Goal: Task Accomplishment & Management: Use online tool/utility

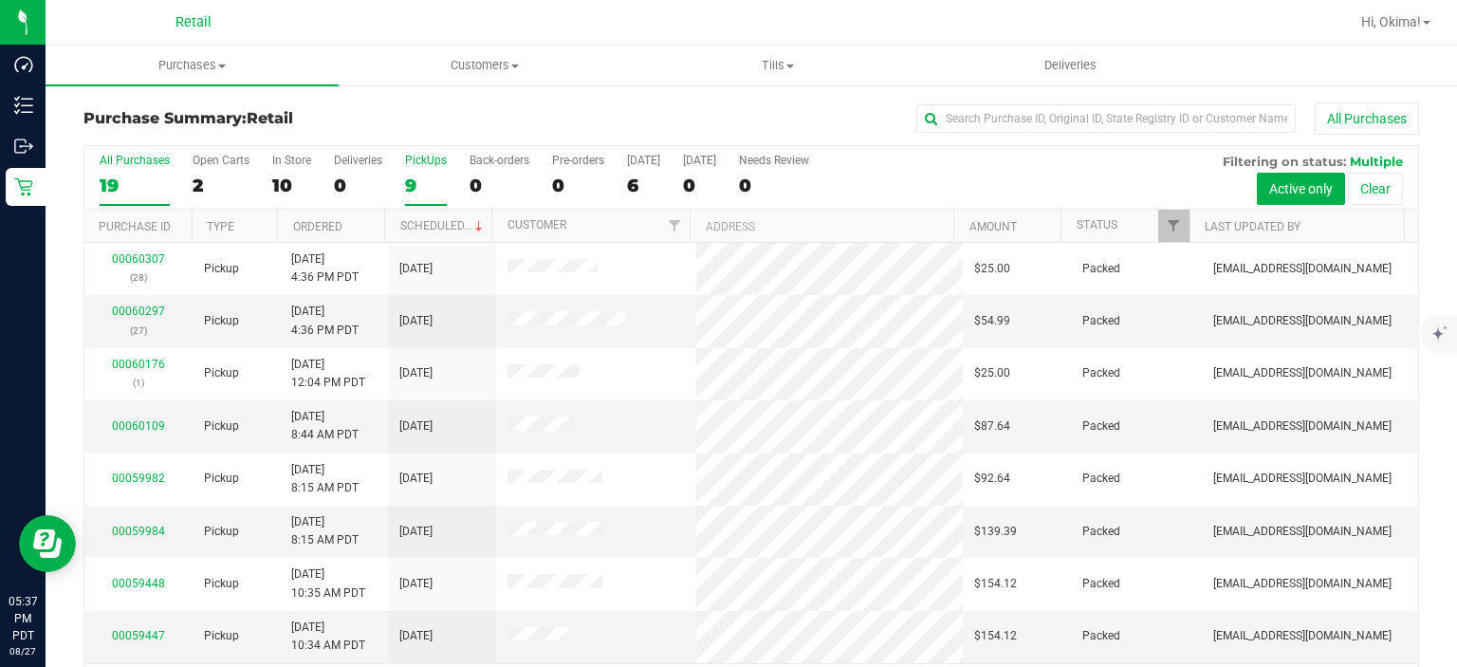
click at [438, 159] on div "PickUps" at bounding box center [426, 160] width 42 height 13
click at [0, 0] on input "PickUps 9" at bounding box center [0, 0] width 0 height 0
click at [357, 220] on th "Ordered" at bounding box center [330, 226] width 107 height 33
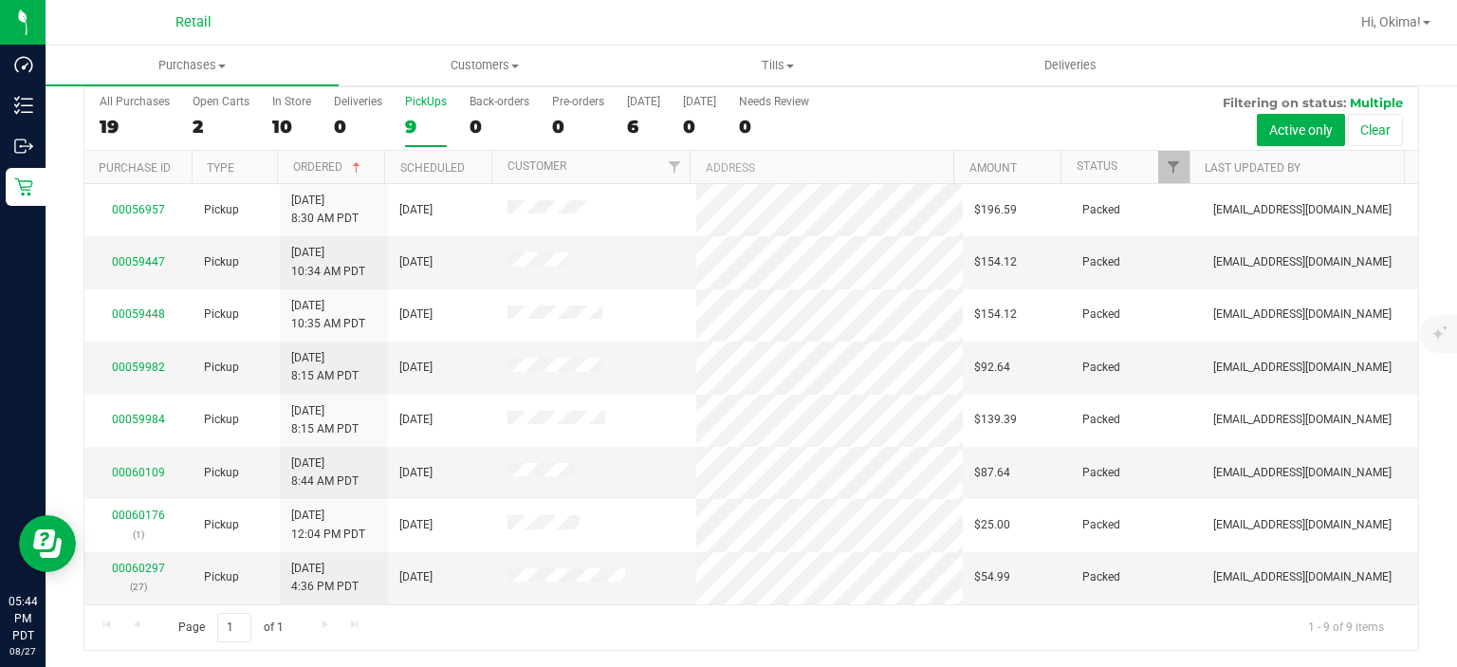
click at [415, 121] on div "9" at bounding box center [426, 127] width 42 height 22
click at [0, 0] on input "PickUps 9" at bounding box center [0, 0] width 0 height 0
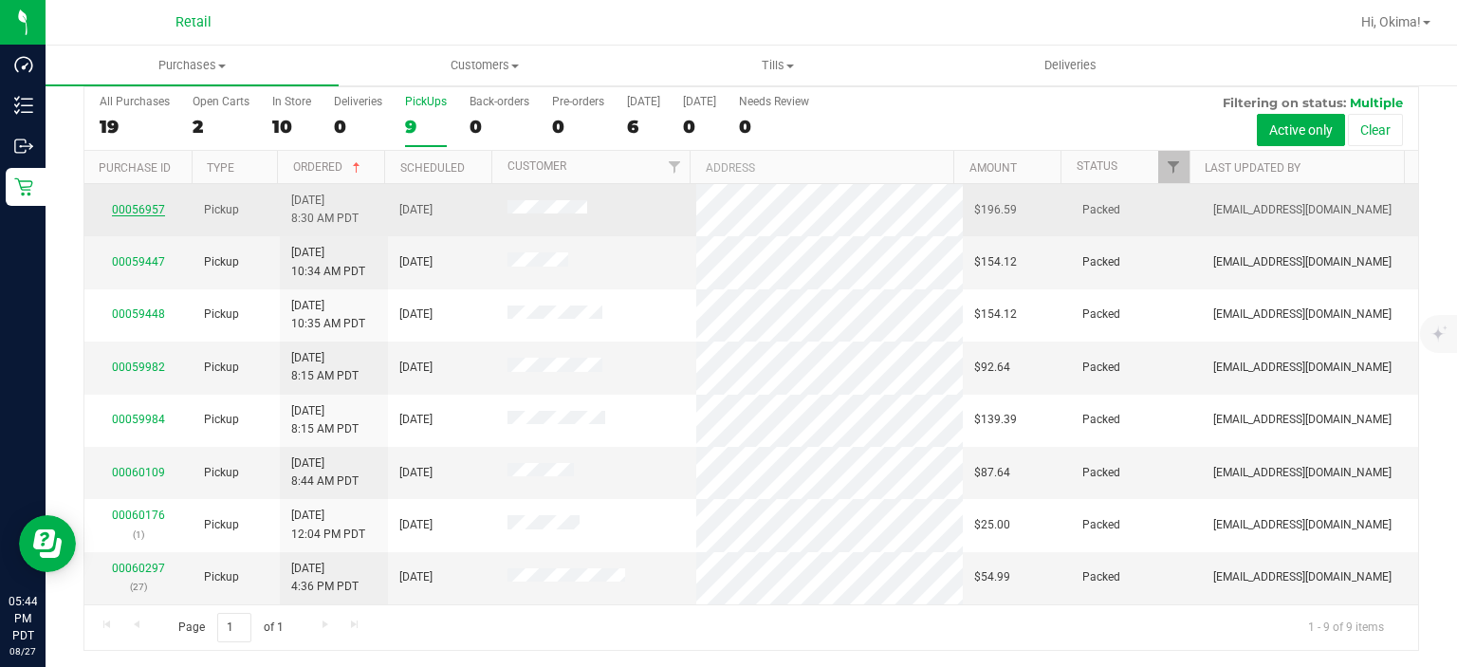
click at [139, 211] on link "00056957" at bounding box center [138, 209] width 53 height 13
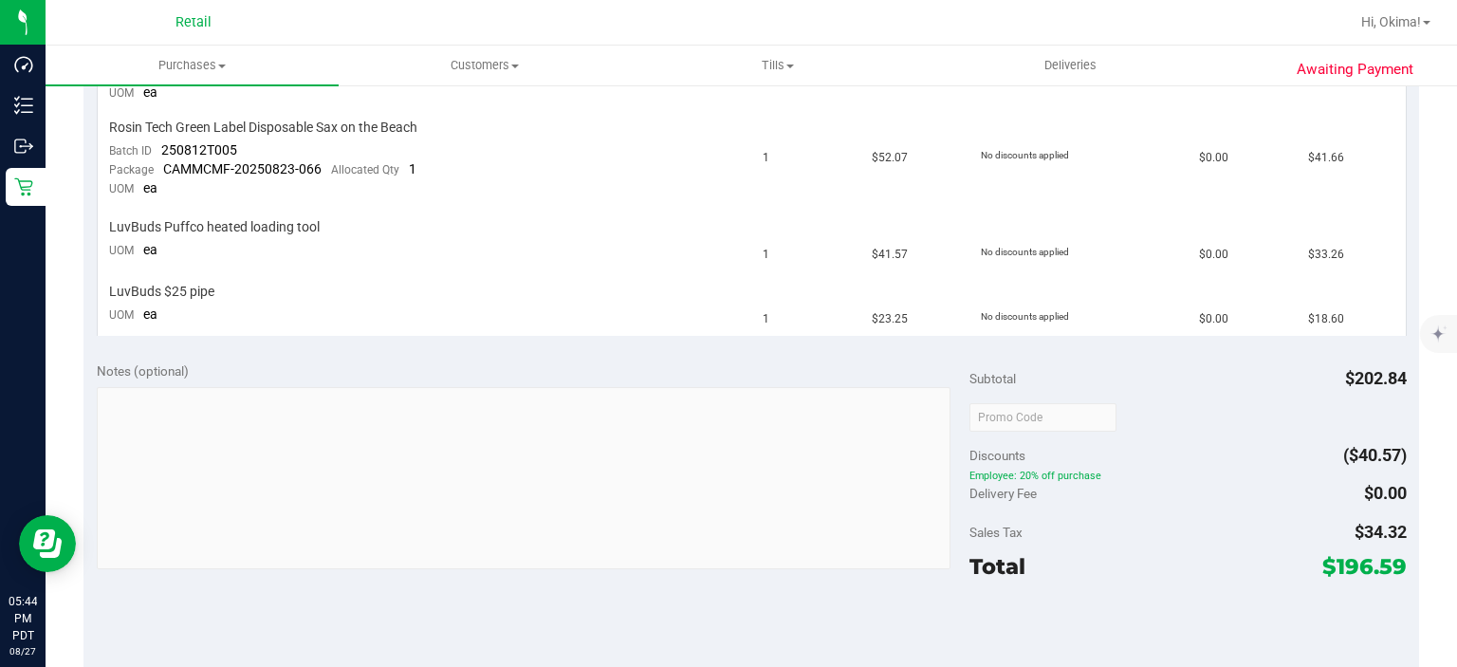
scroll to position [843, 0]
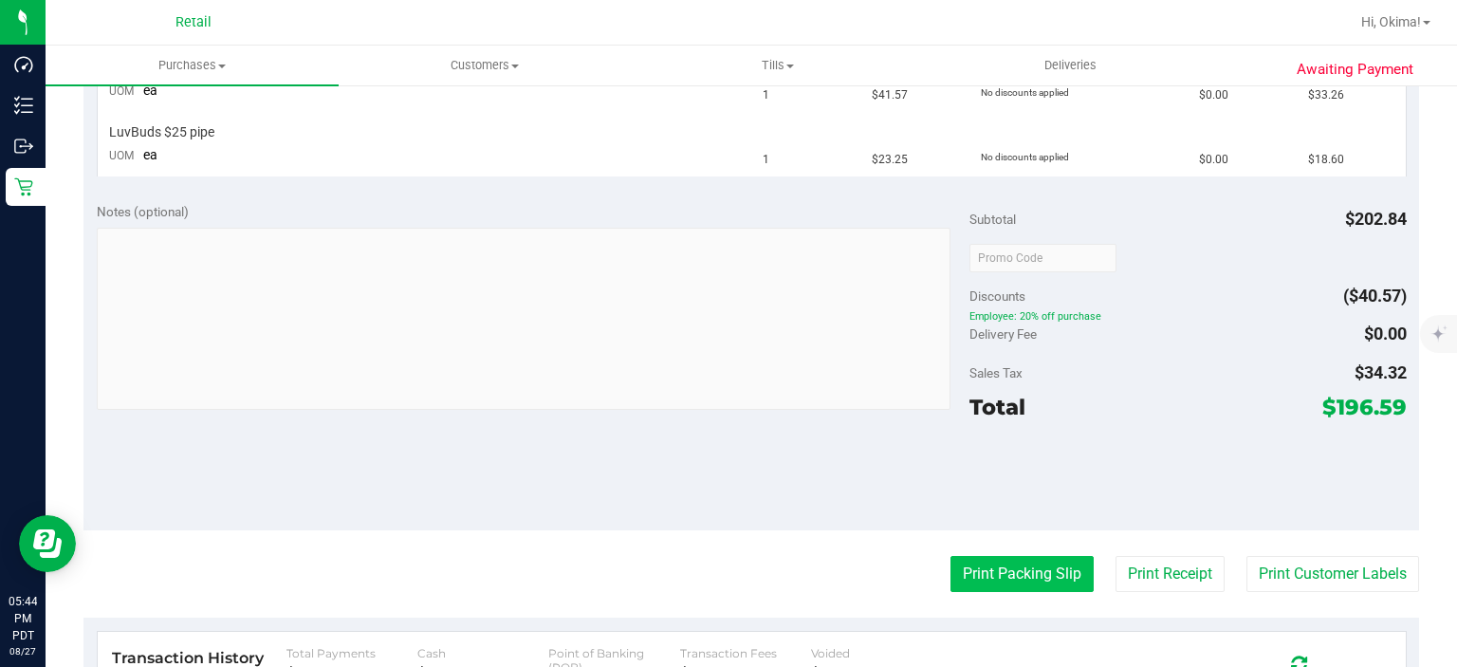
click at [1002, 566] on button "Print Packing Slip" at bounding box center [1022, 574] width 143 height 36
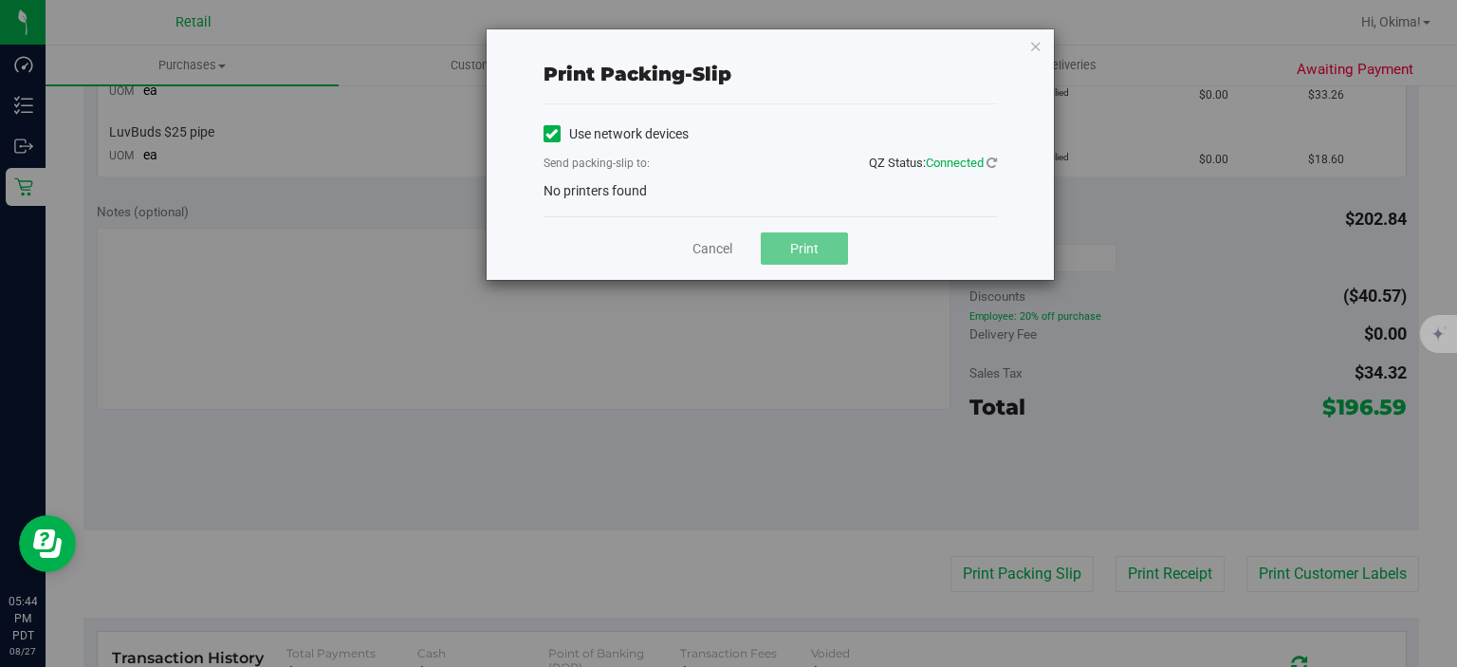
click at [539, 103] on div "Print packing-slip Use network devices Send packing-slip to: QZ Status: Connect…" at bounding box center [770, 154] width 567 height 251
click at [554, 134] on icon at bounding box center [552, 134] width 12 height 0
click at [0, 0] on input "Use network devices" at bounding box center [0, 0] width 0 height 0
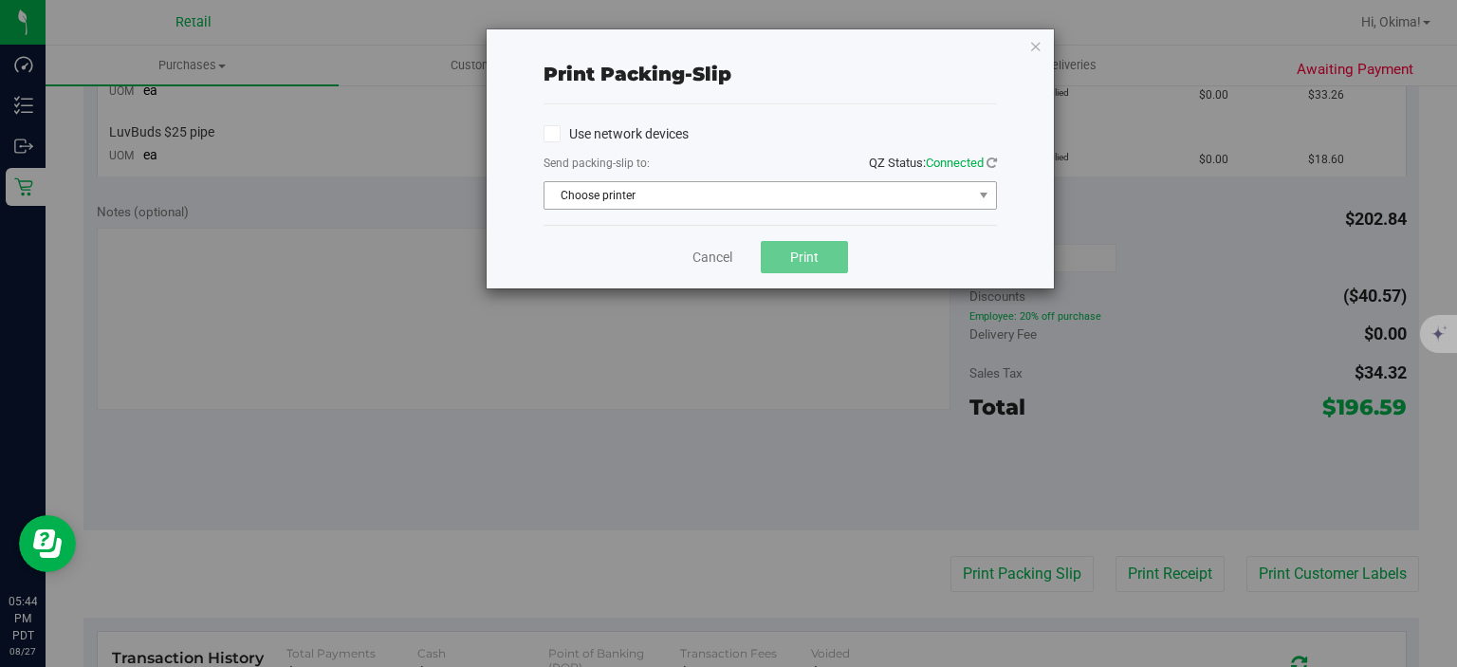
click at [678, 197] on span "Choose printer" at bounding box center [759, 195] width 428 height 27
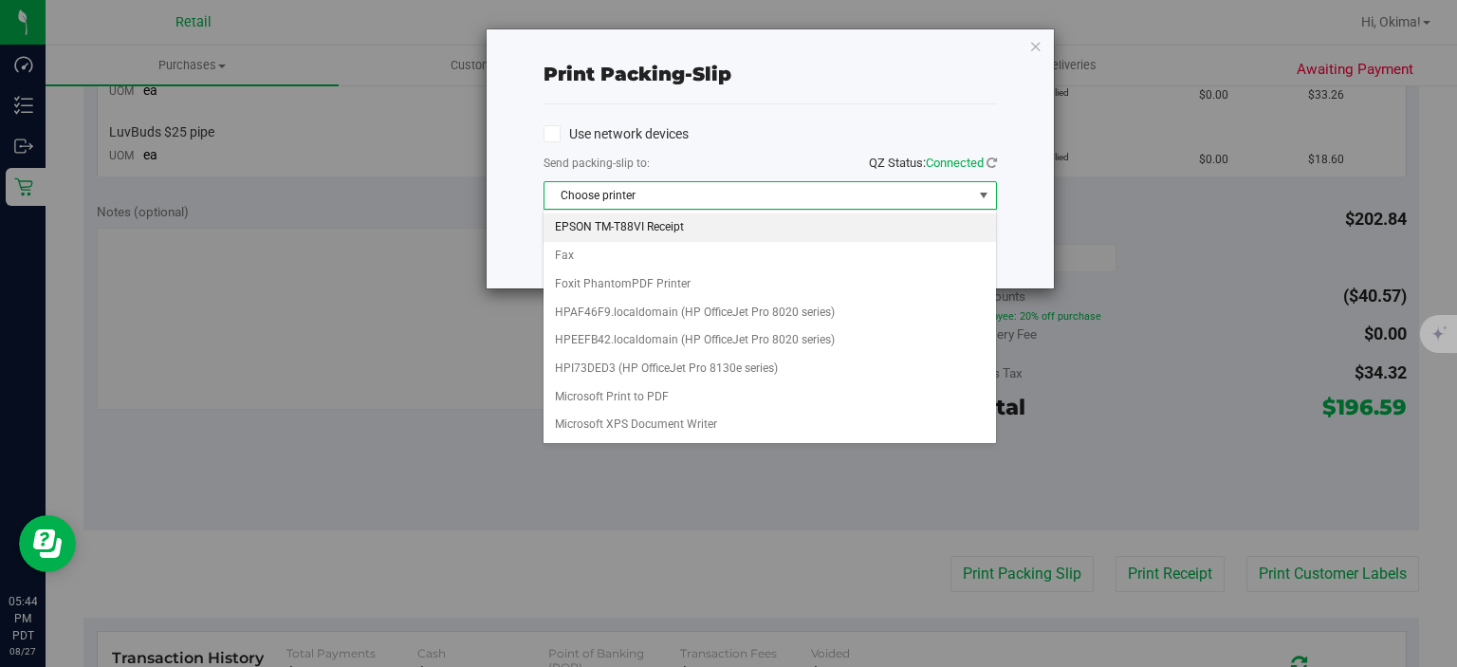
click at [616, 228] on li "EPSON TM-T88VI Receipt" at bounding box center [770, 227] width 452 height 28
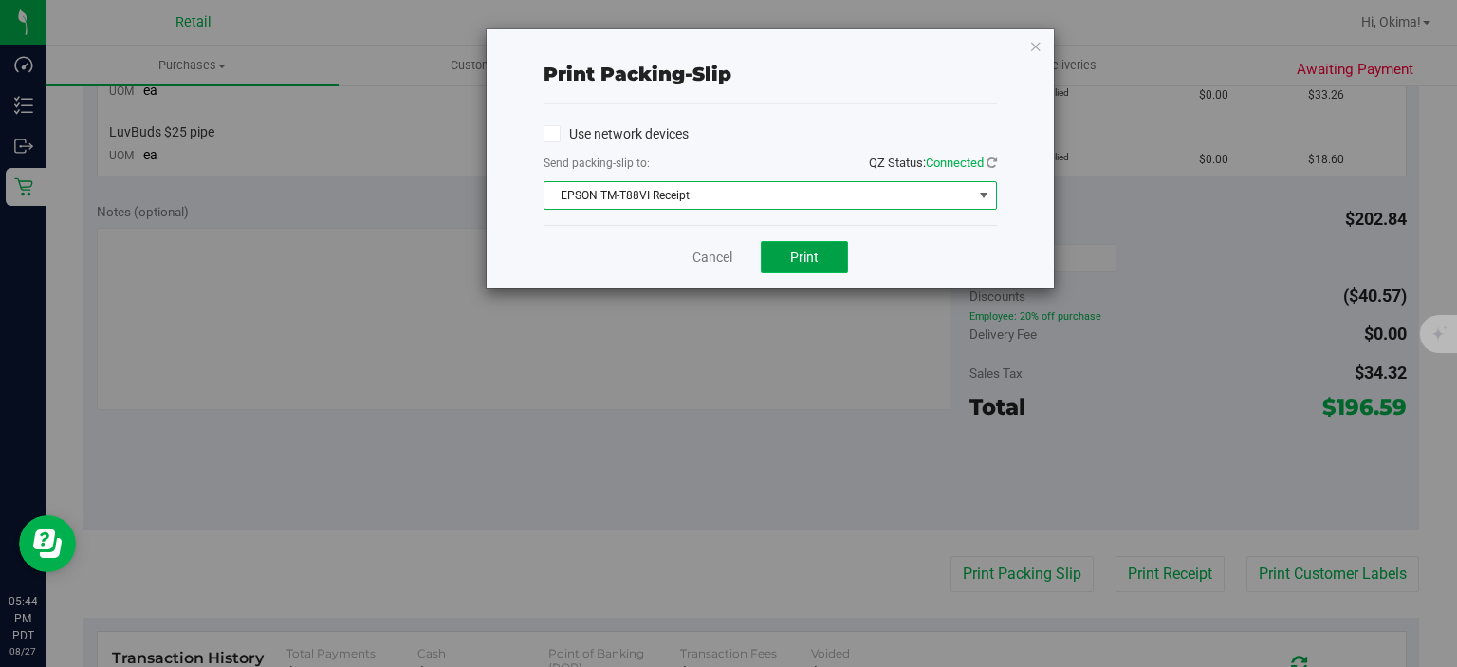
click at [784, 264] on button "Print" at bounding box center [804, 257] width 87 height 32
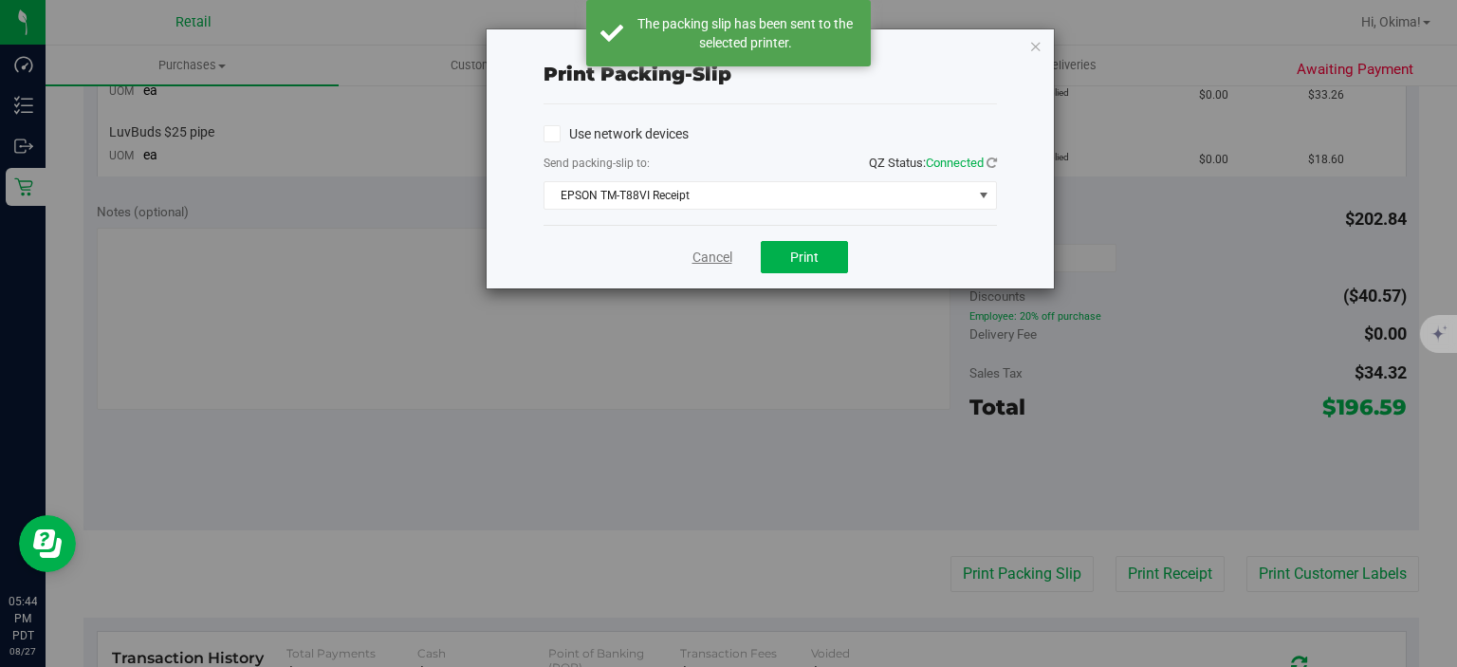
click at [702, 262] on link "Cancel" at bounding box center [713, 258] width 40 height 20
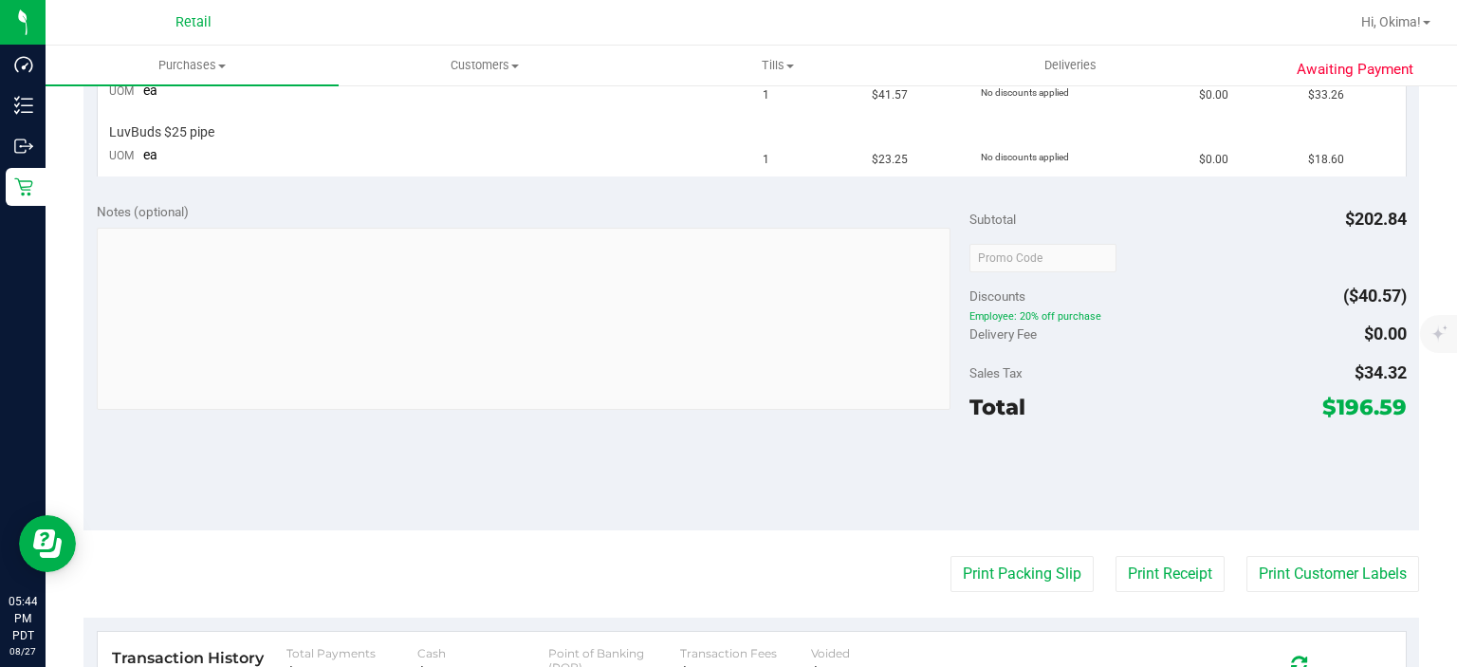
click at [951, 556] on button "Print Packing Slip" at bounding box center [1022, 574] width 143 height 36
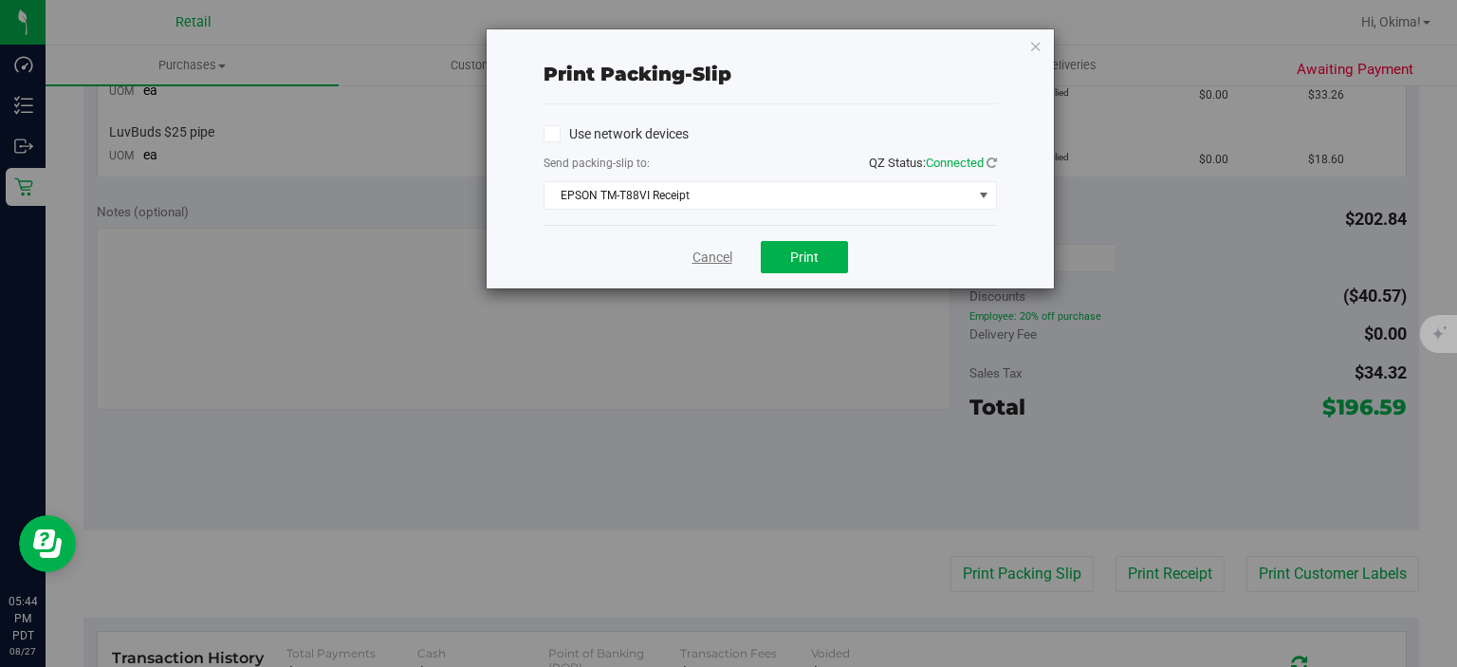
click at [710, 259] on link "Cancel" at bounding box center [713, 258] width 40 height 20
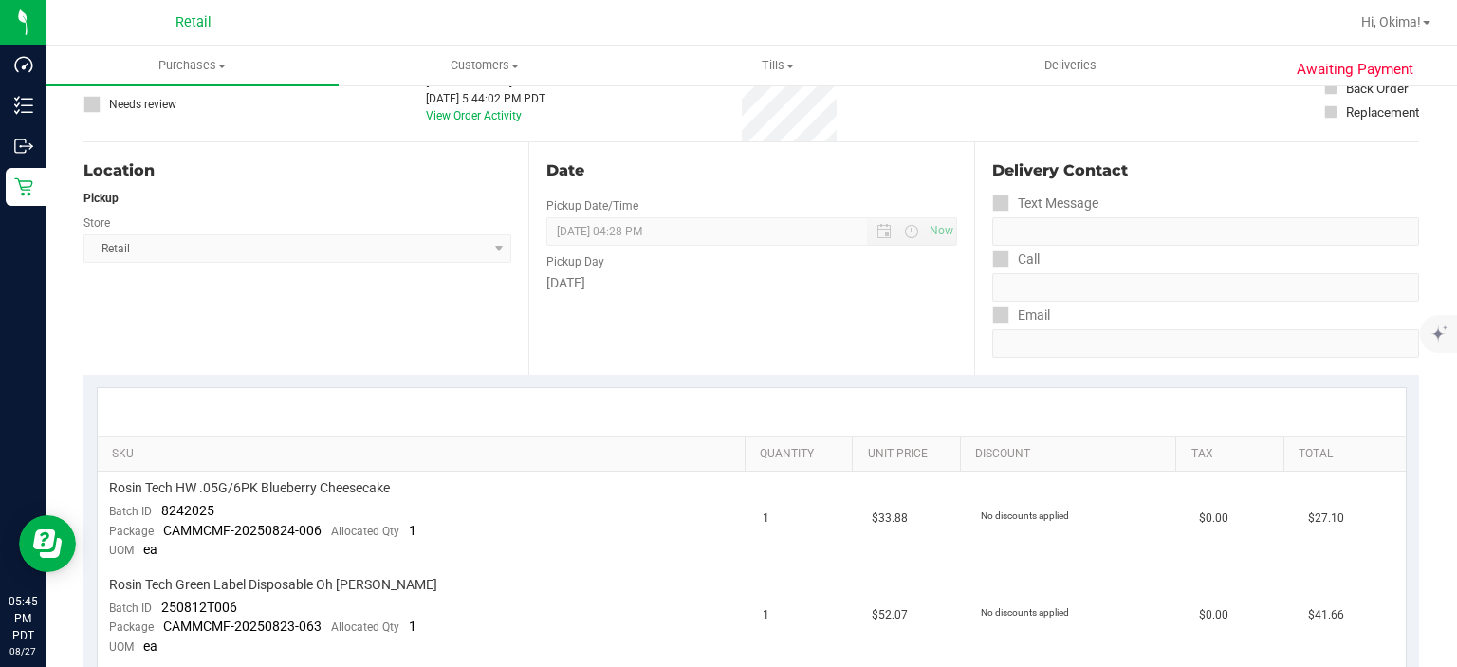
scroll to position [0, 0]
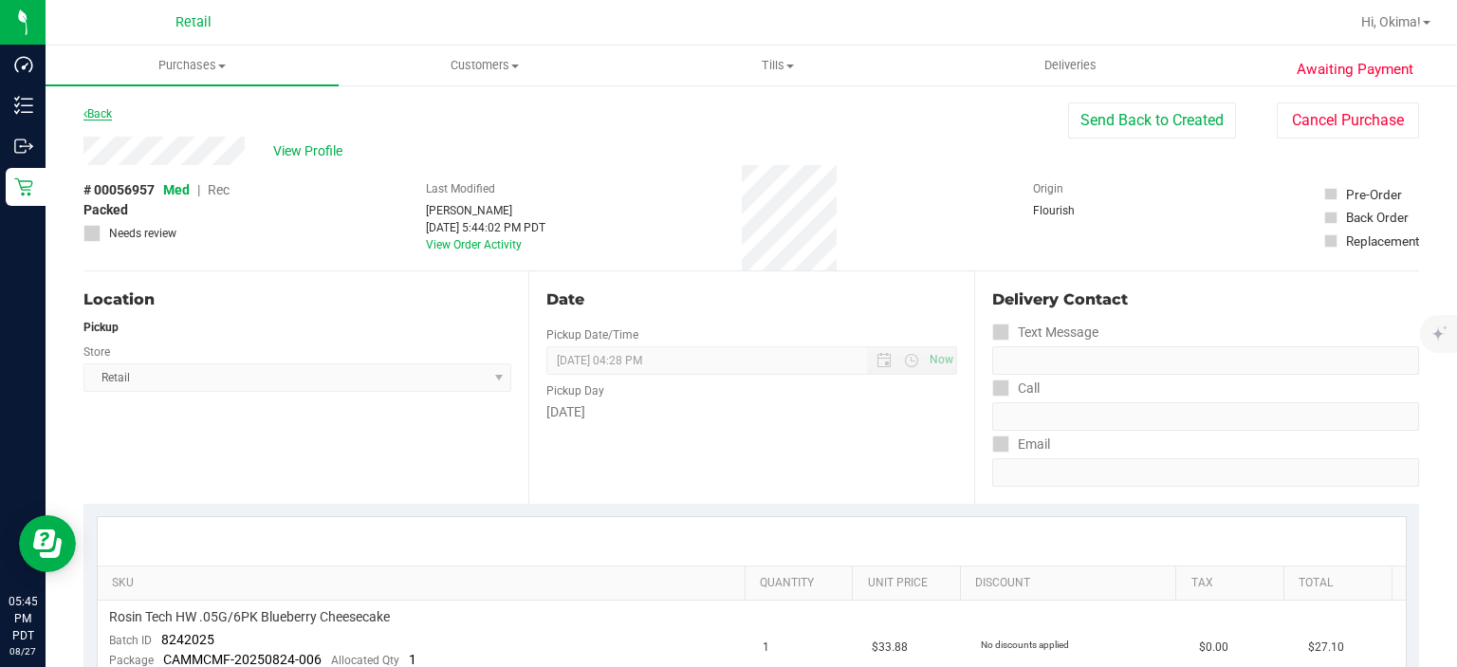
click at [85, 113] on icon at bounding box center [86, 113] width 4 height 11
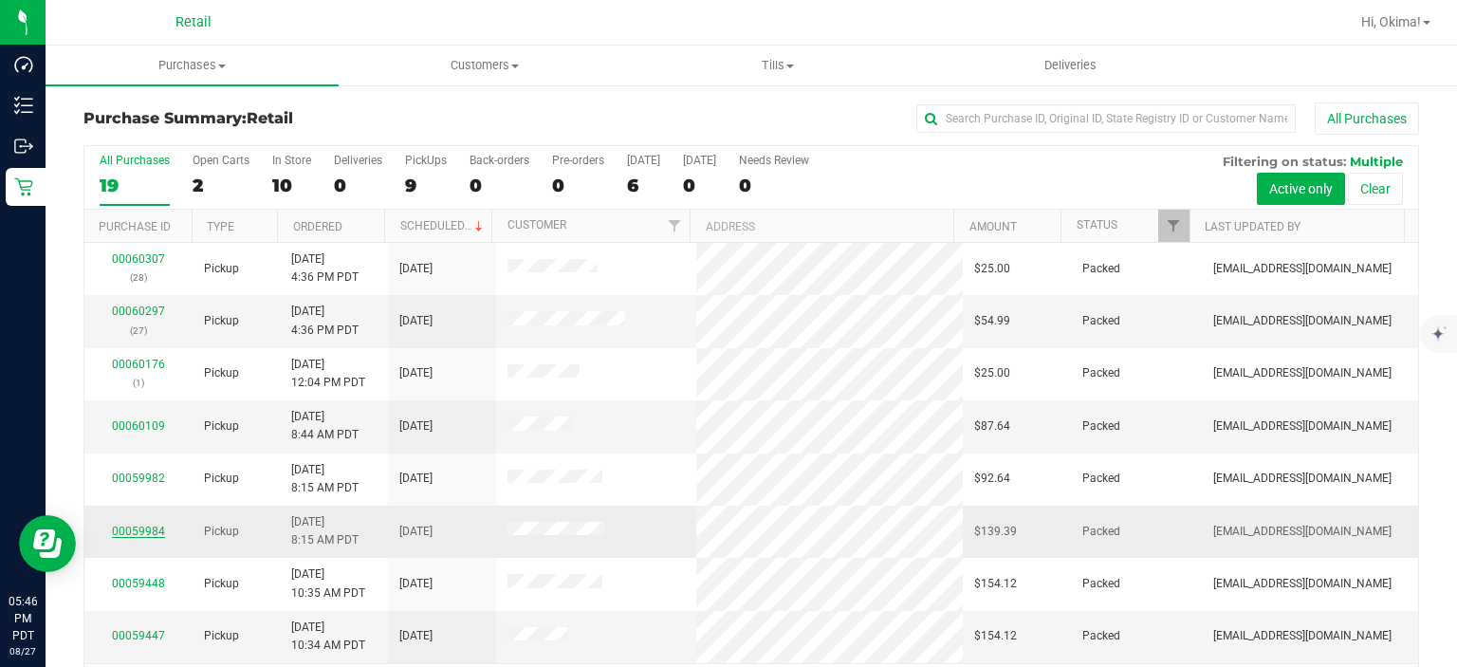
click at [137, 532] on link "00059984" at bounding box center [138, 531] width 53 height 13
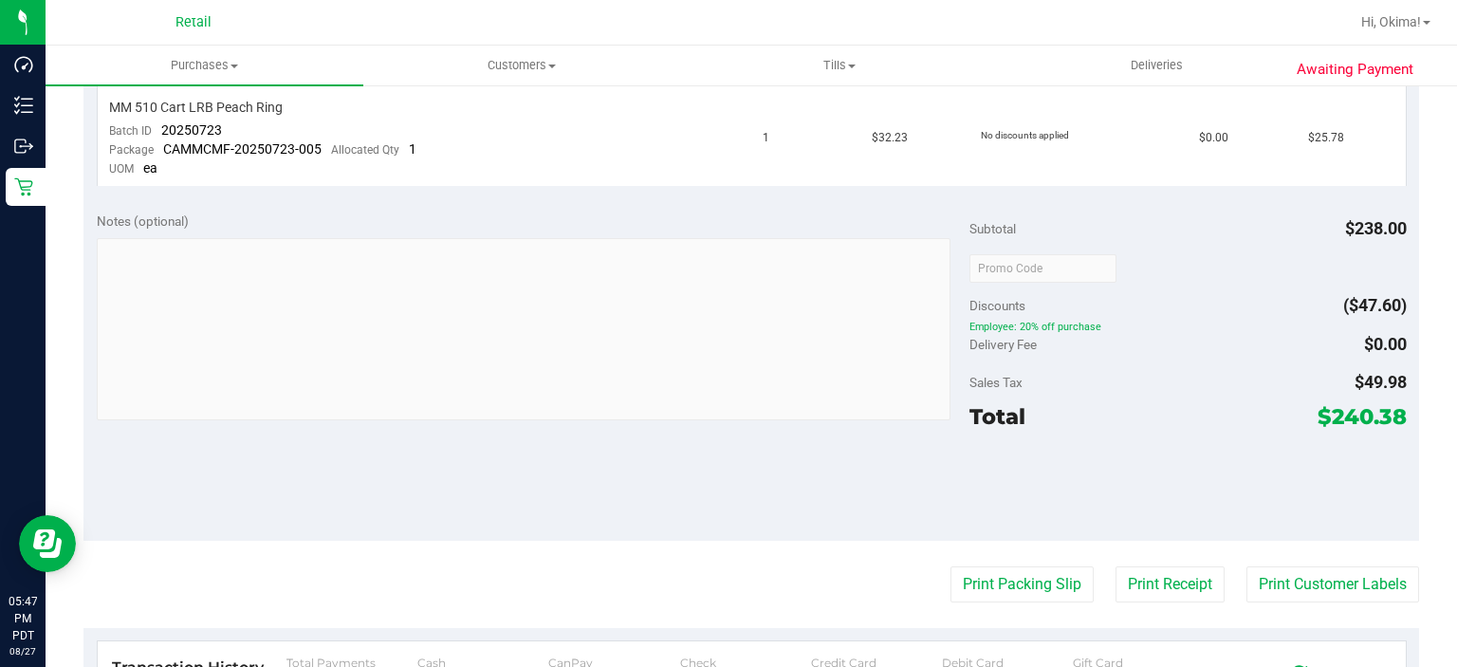
scroll to position [876, 0]
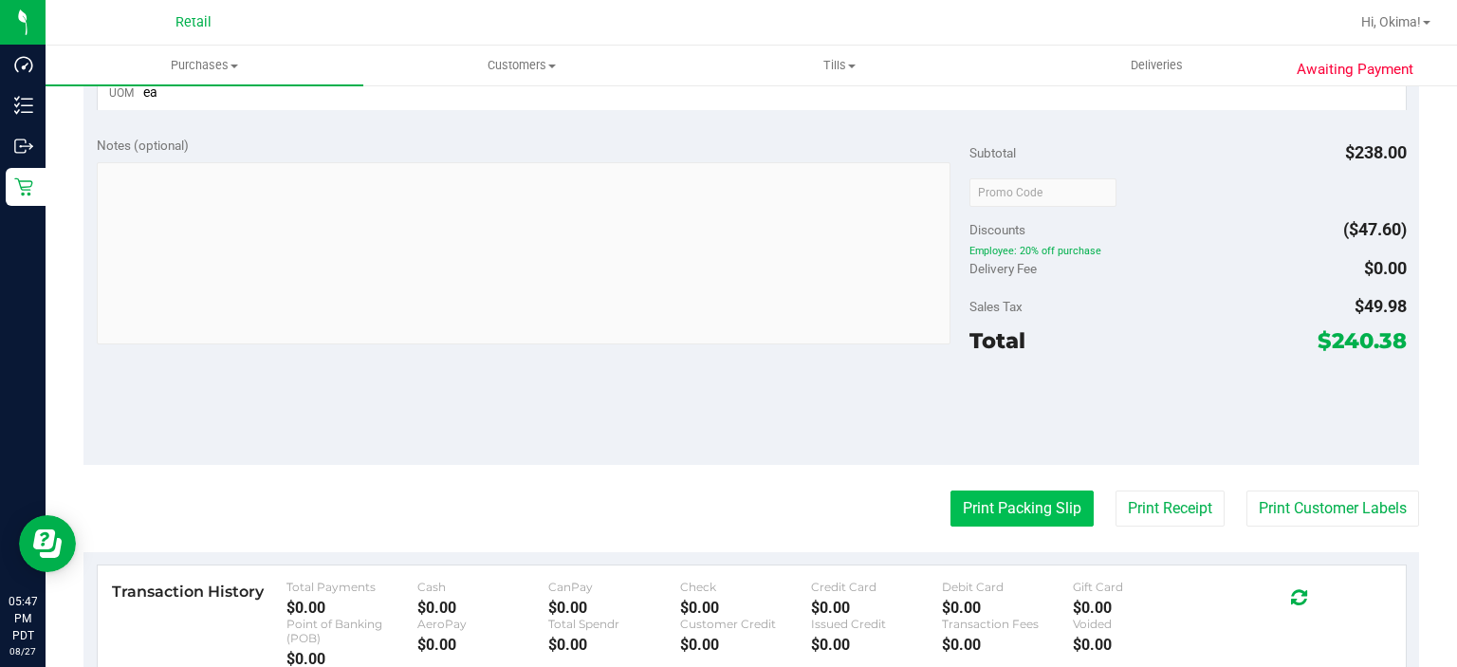
click at [1001, 502] on button "Print Packing Slip" at bounding box center [1022, 509] width 143 height 36
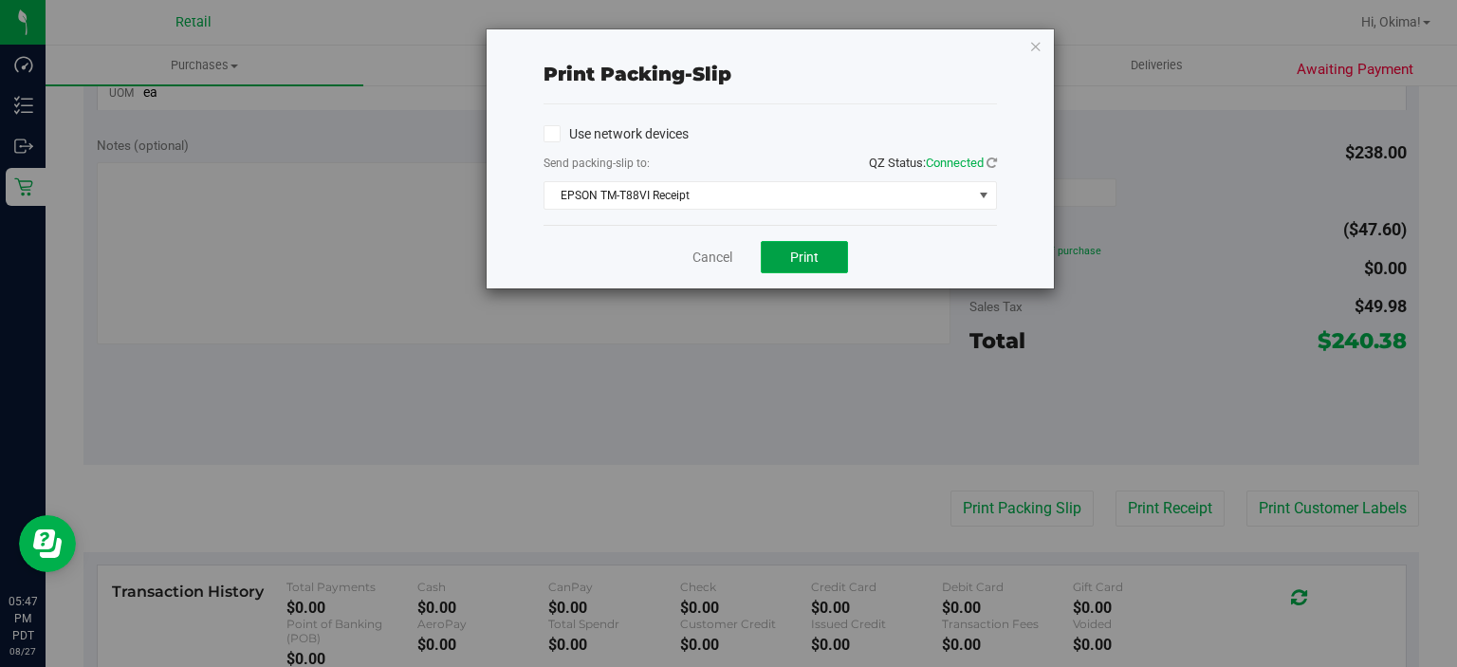
click at [787, 271] on button "Print" at bounding box center [804, 257] width 87 height 32
click at [723, 258] on link "Cancel" at bounding box center [713, 258] width 40 height 20
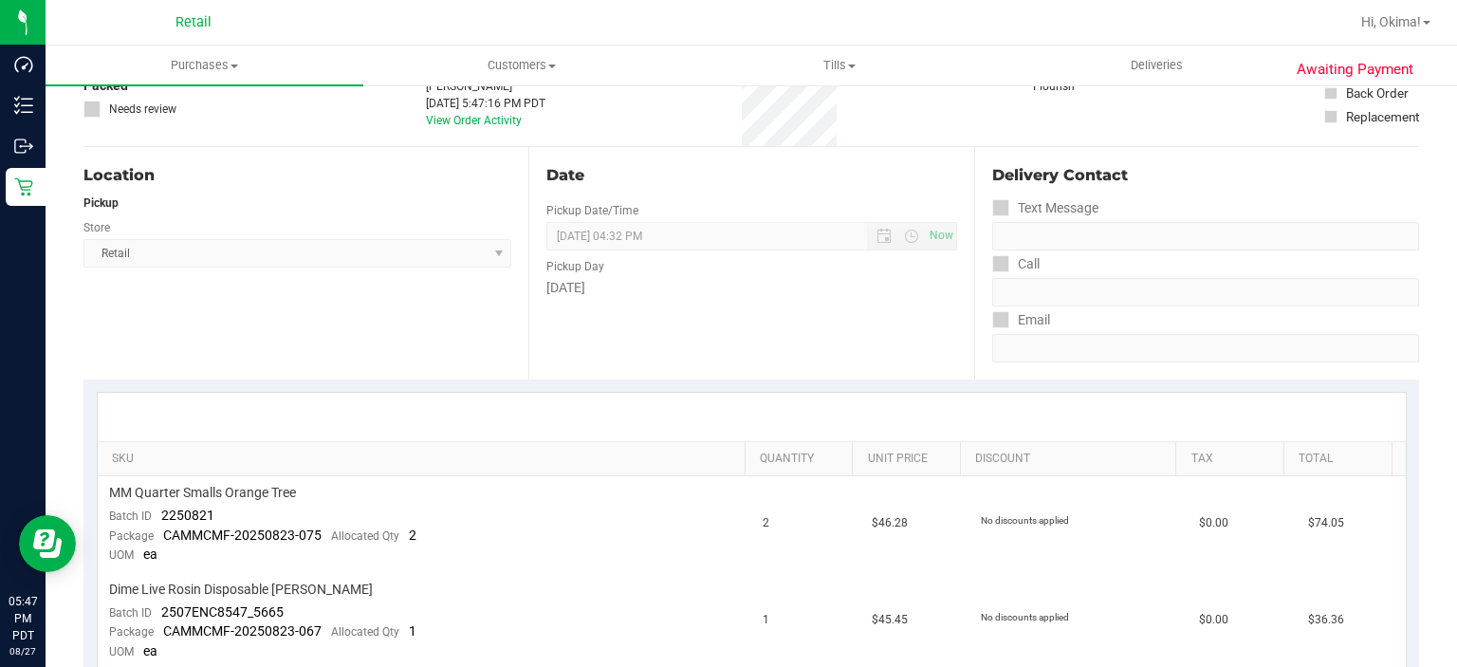
scroll to position [0, 0]
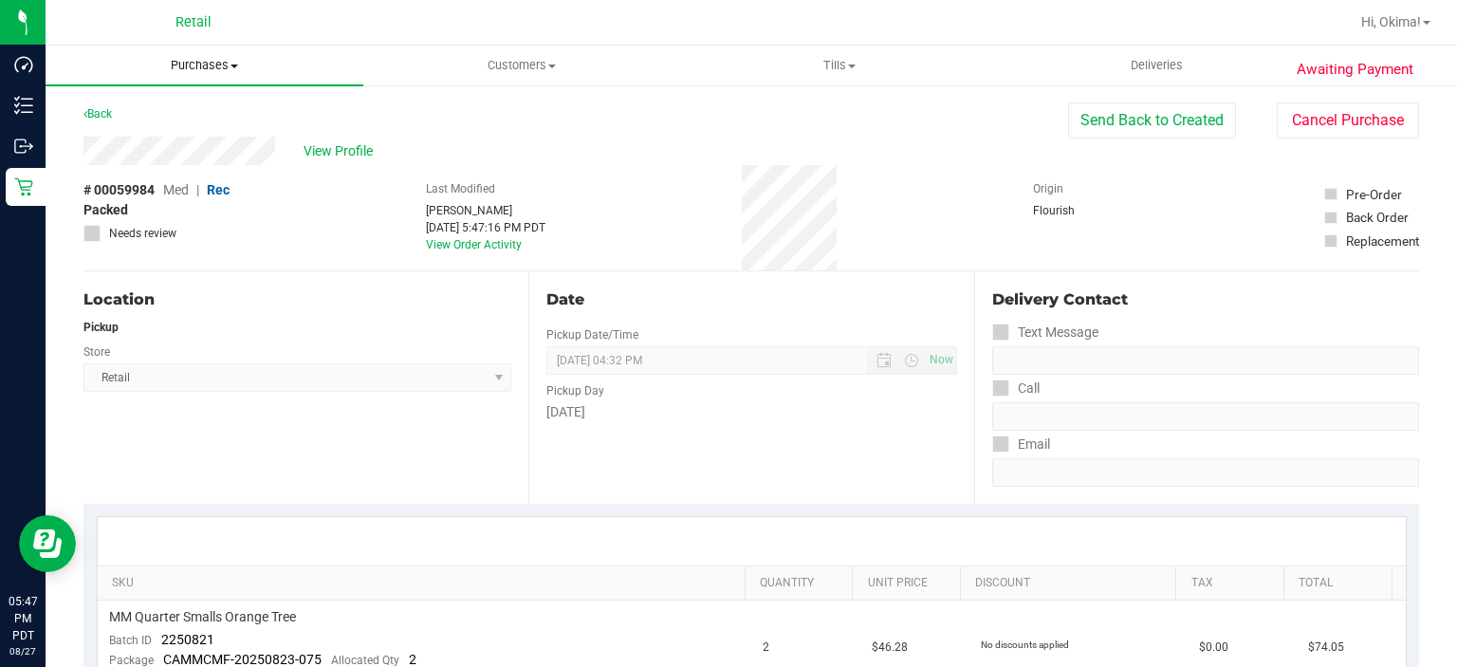
click at [97, 81] on uib-tab-heading "Purchases Summary of purchases Fulfillment All purchases" at bounding box center [205, 66] width 318 height 40
click at [384, 465] on div "Location Pickup Store Retail Select Store Retail" at bounding box center [306, 387] width 445 height 232
click at [85, 113] on icon at bounding box center [86, 113] width 4 height 11
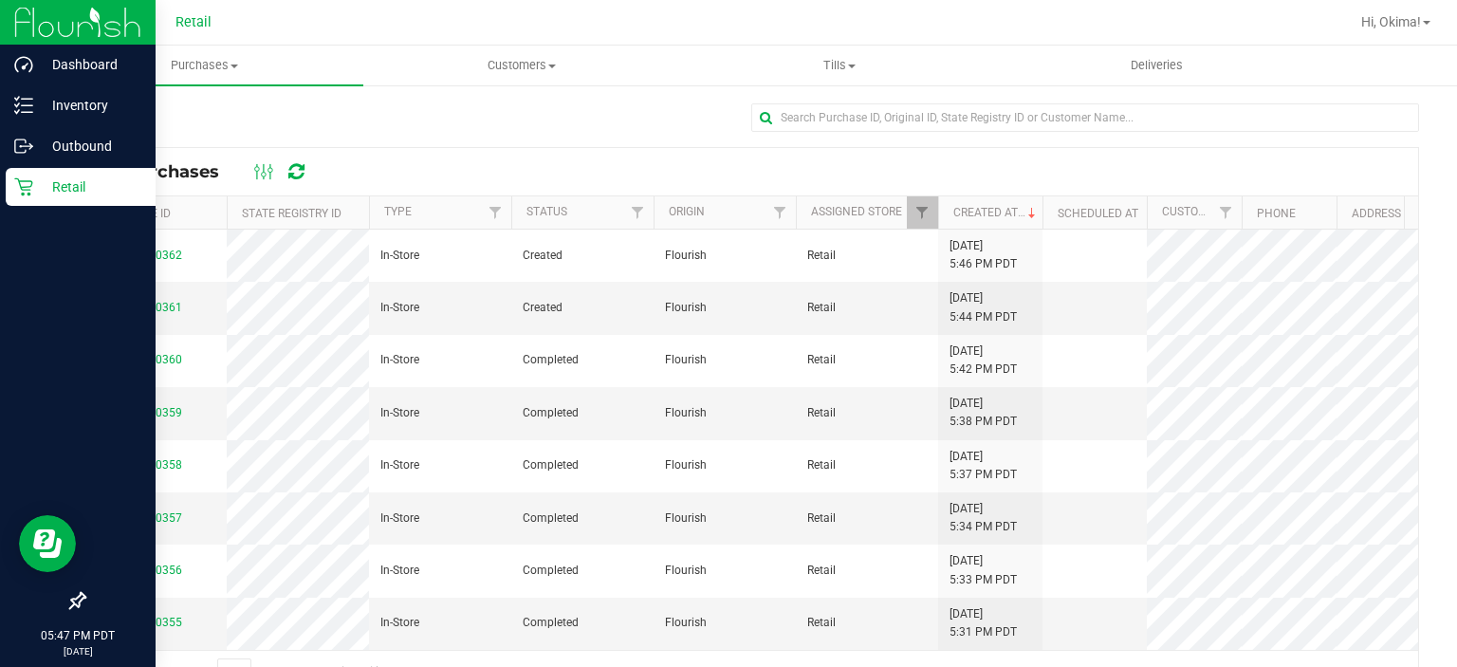
click at [23, 194] on icon at bounding box center [23, 187] width 18 height 18
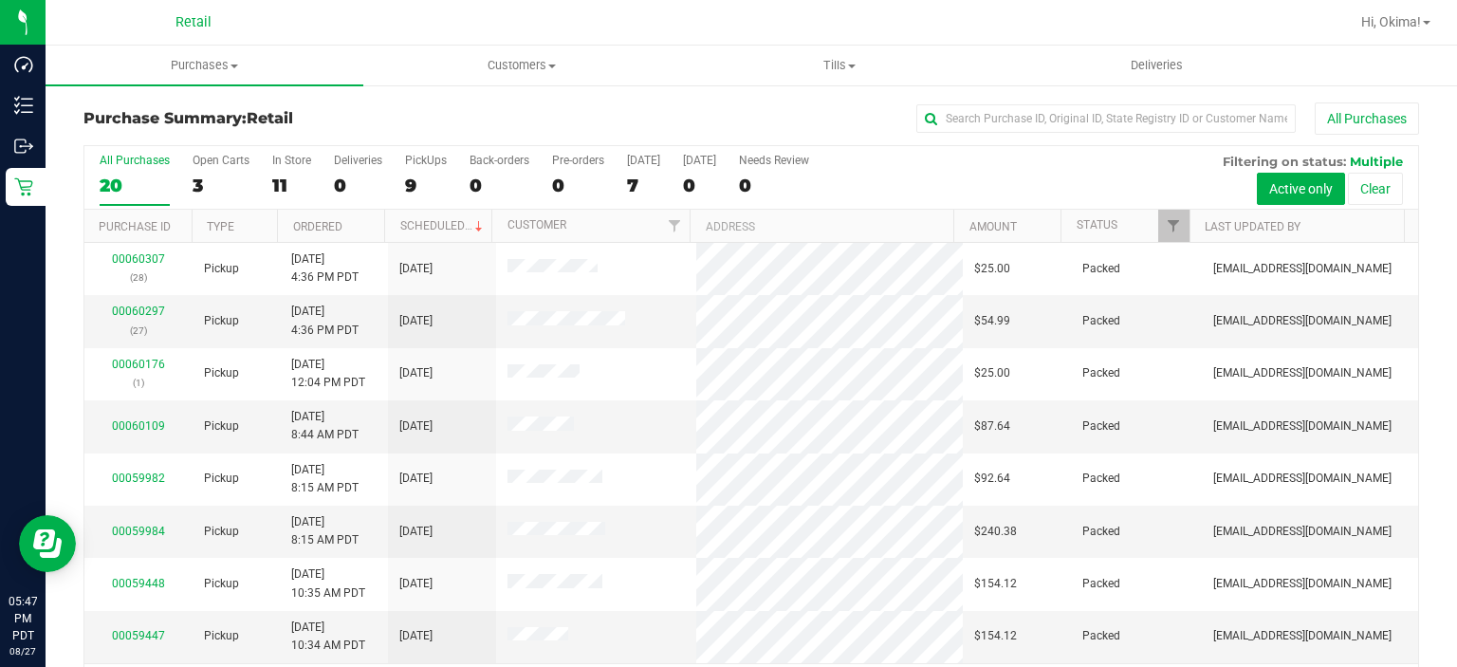
click at [611, 117] on div "All Purchases" at bounding box center [974, 118] width 891 height 32
click at [414, 177] on div "9" at bounding box center [426, 186] width 42 height 22
click at [0, 0] on input "PickUps 9" at bounding box center [0, 0] width 0 height 0
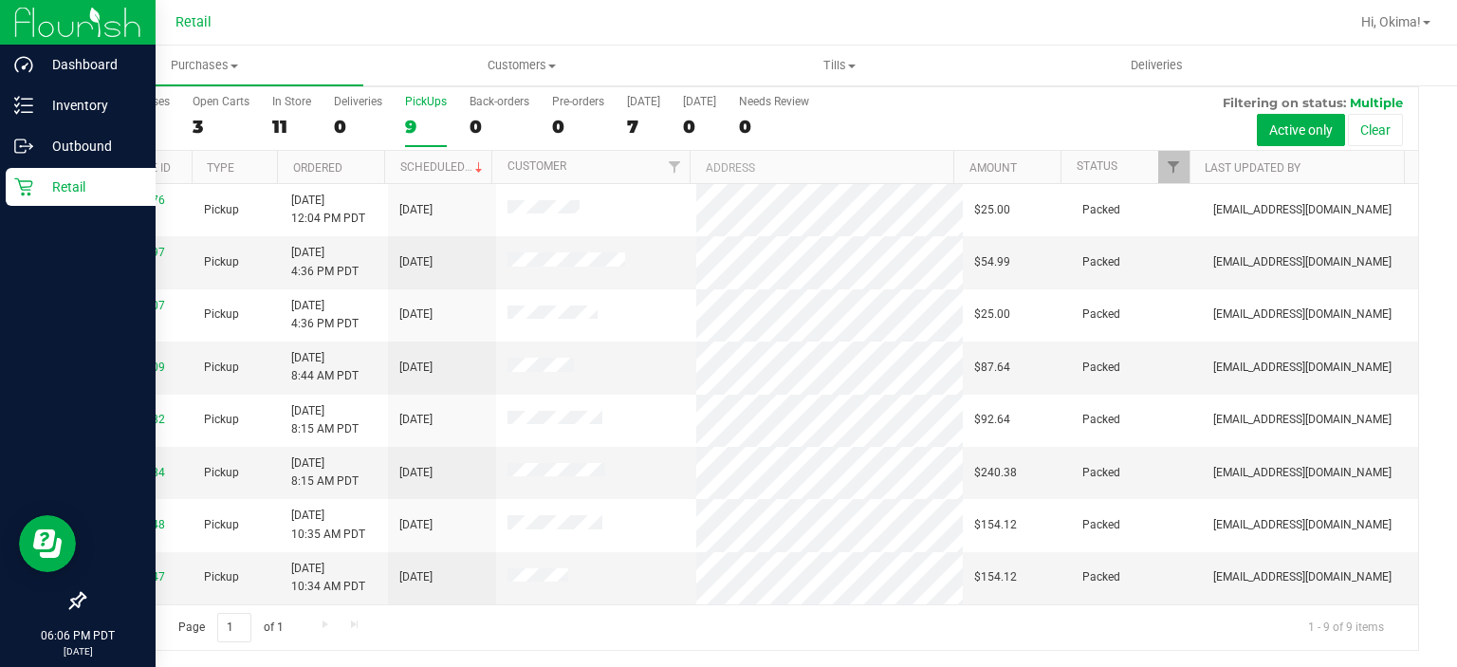
click at [27, 186] on icon at bounding box center [23, 186] width 19 height 19
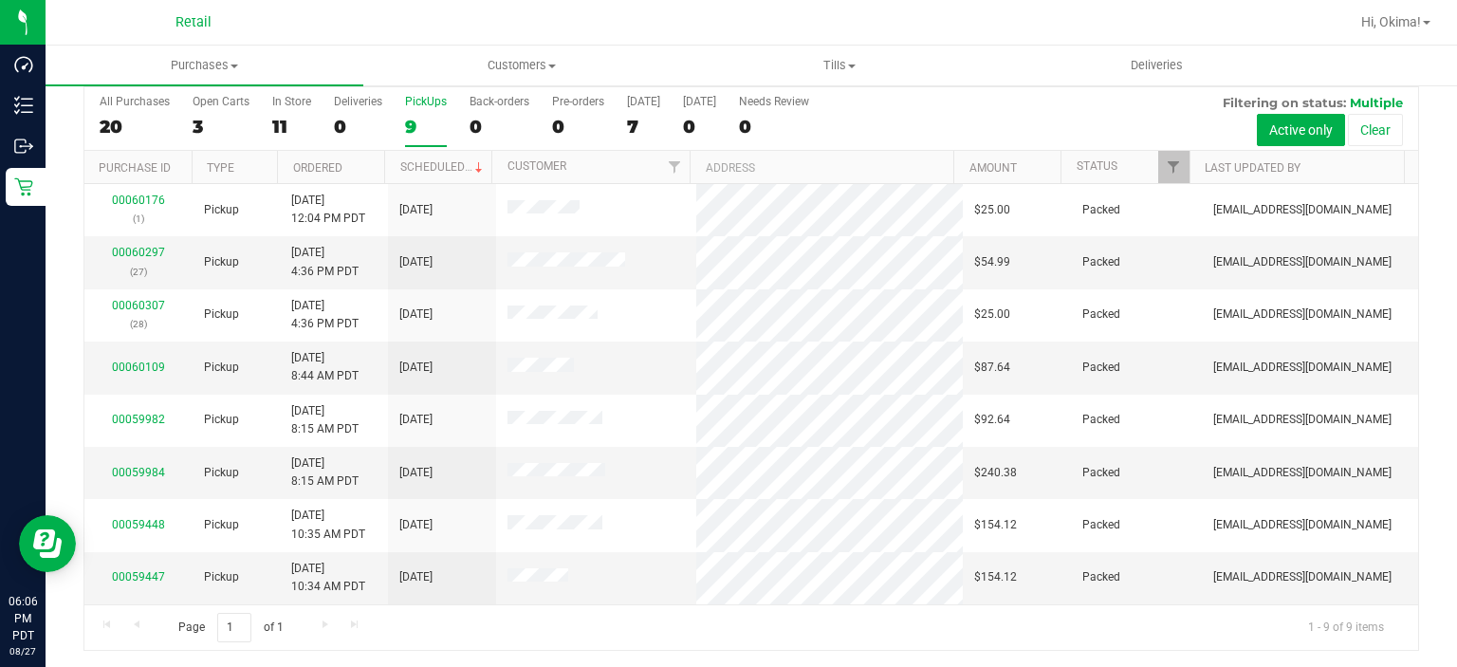
click at [425, 116] on div "9" at bounding box center [426, 127] width 42 height 22
click at [0, 0] on input "PickUps 9" at bounding box center [0, 0] width 0 height 0
click at [360, 176] on th "Ordered" at bounding box center [330, 167] width 107 height 33
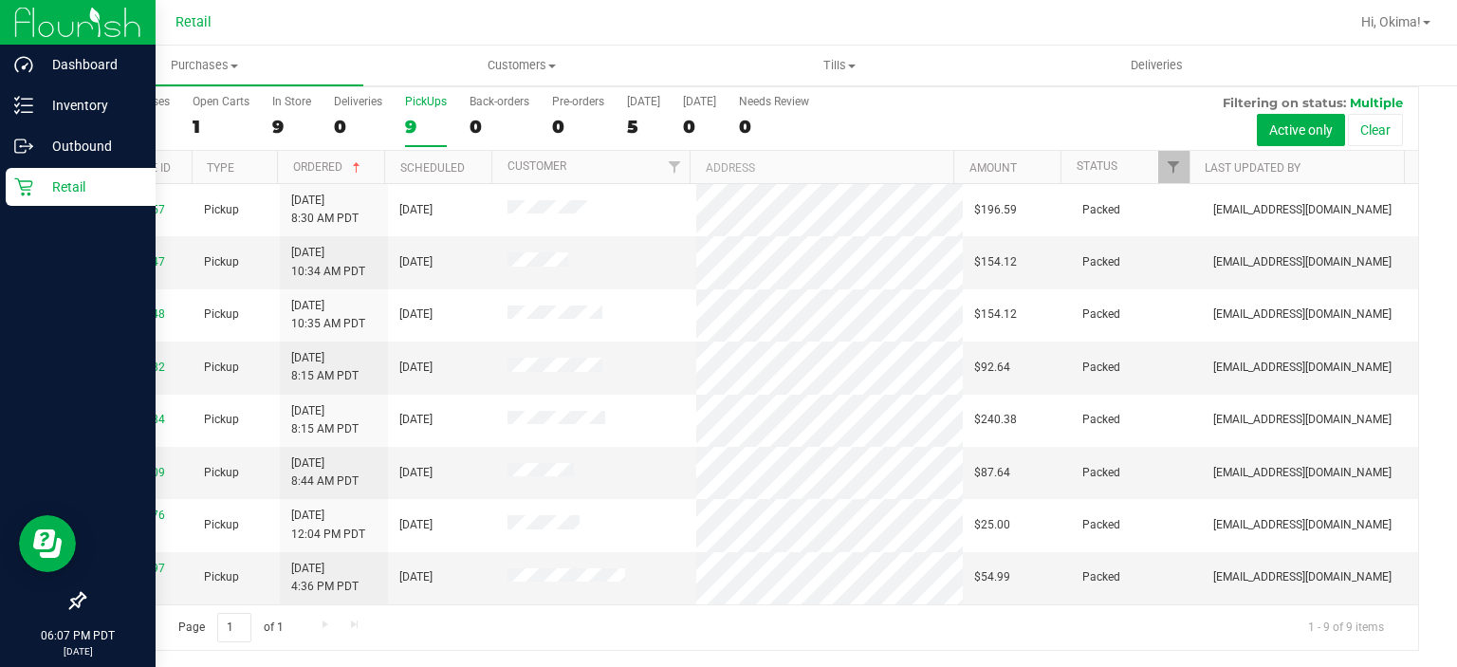
click at [27, 182] on icon at bounding box center [23, 186] width 19 height 19
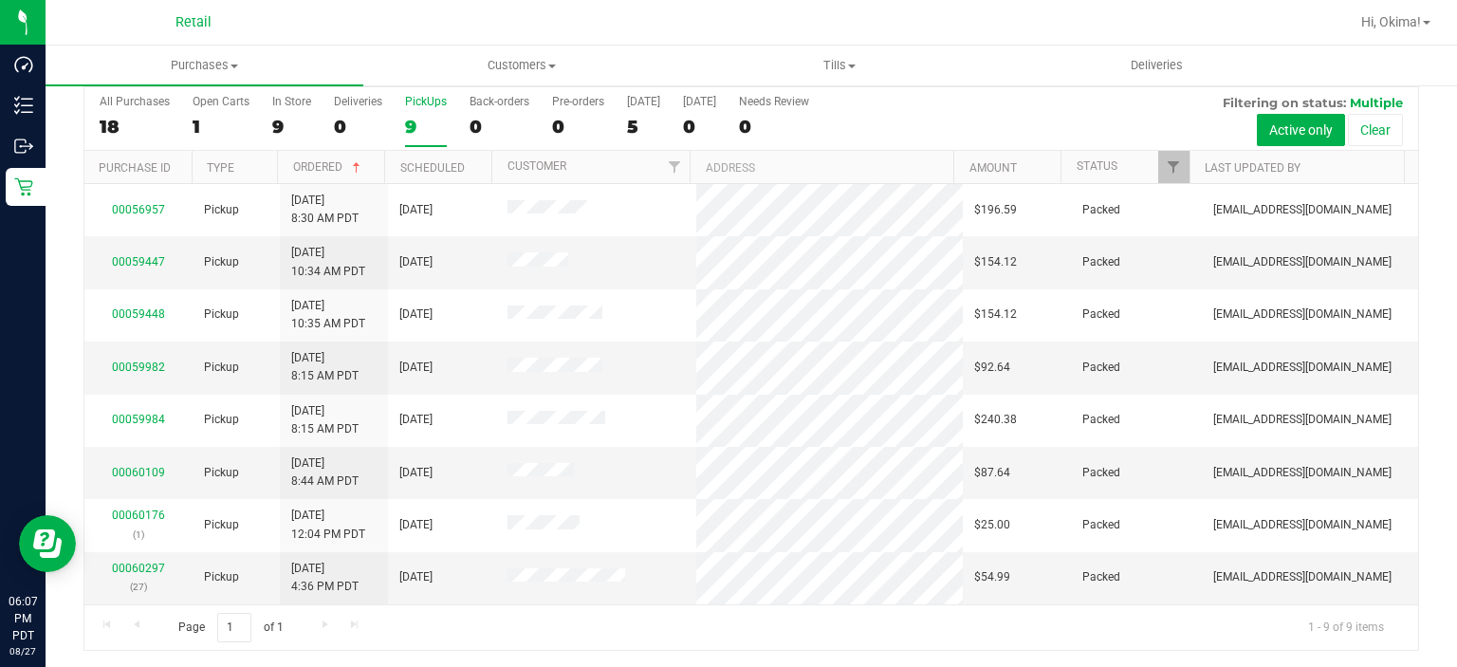
click at [425, 121] on div "9" at bounding box center [426, 127] width 42 height 22
click at [0, 0] on input "PickUps 9" at bounding box center [0, 0] width 0 height 0
